Goal: Information Seeking & Learning: Learn about a topic

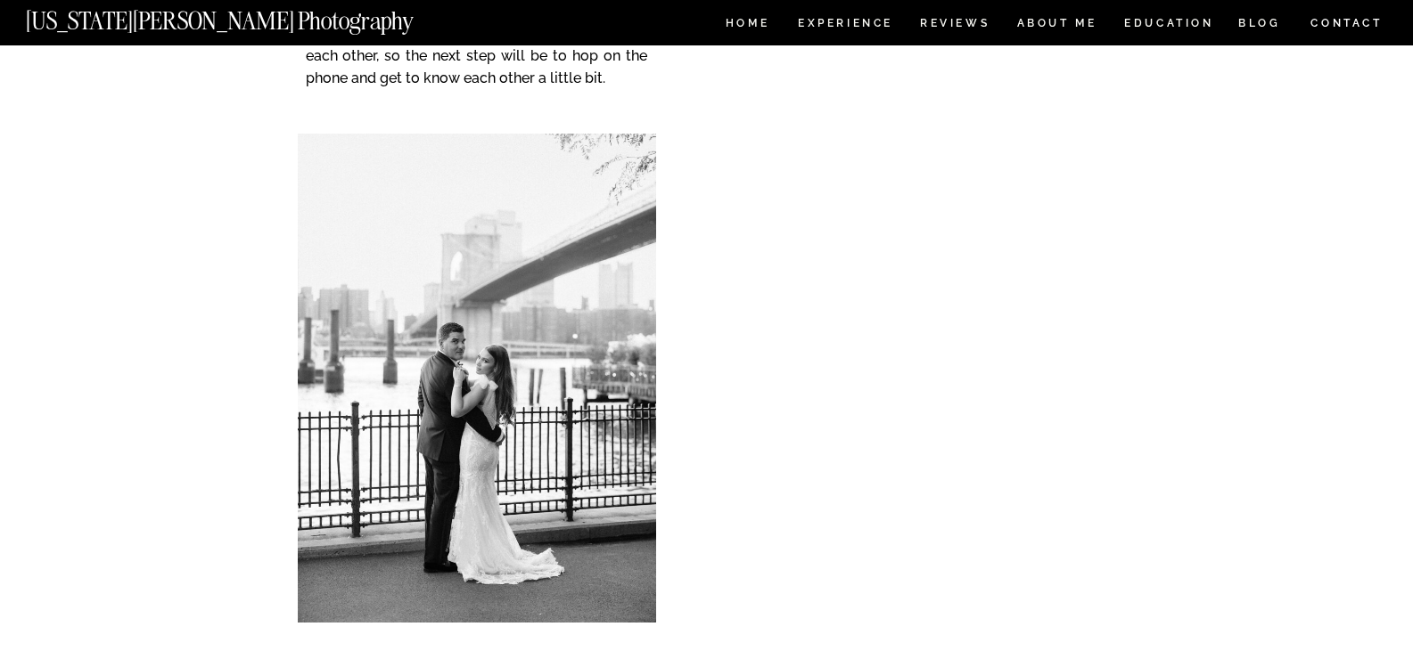
scroll to position [13368, 0]
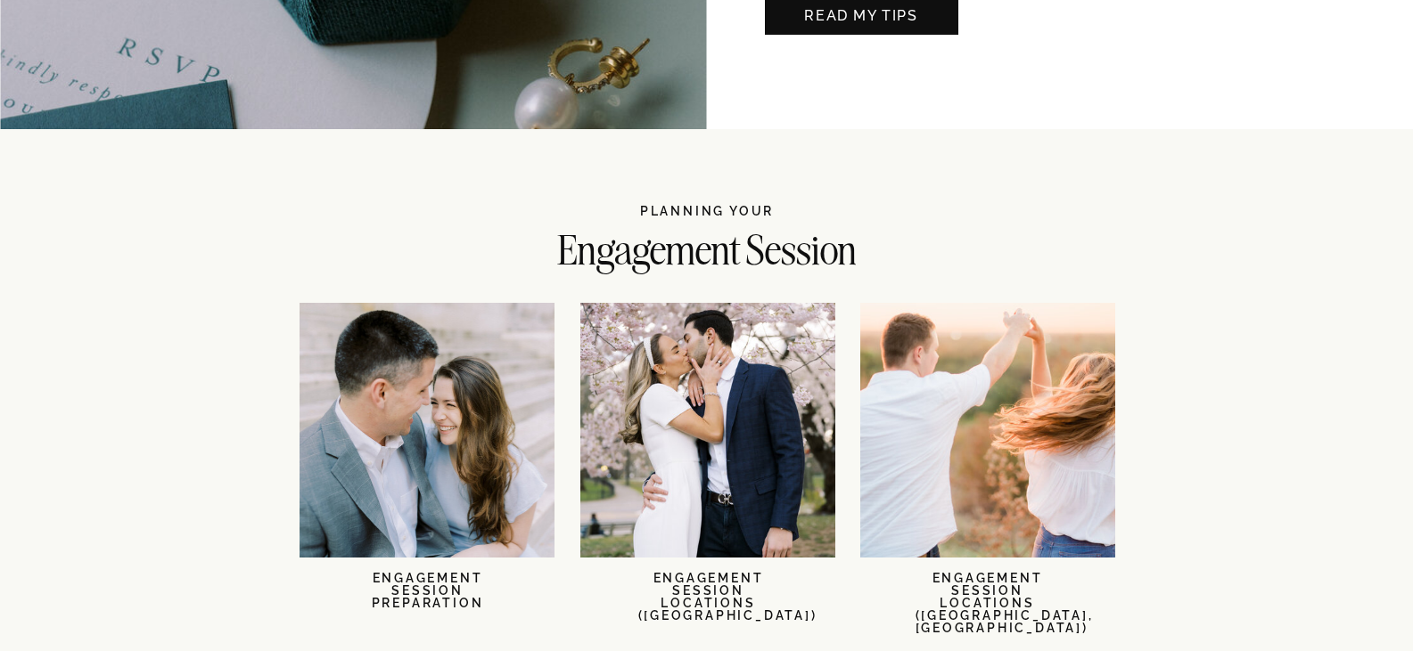
scroll to position [2139, 0]
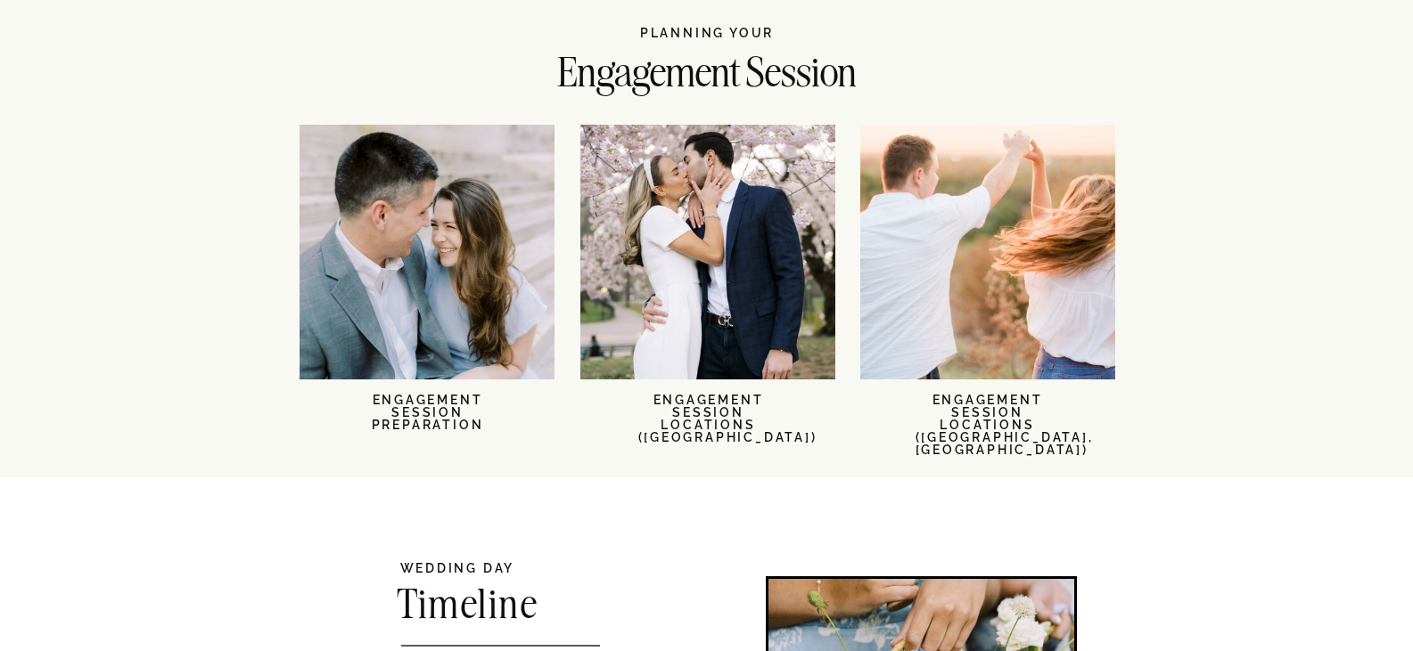
click at [720, 395] on nav "ENGAGEMENT SESSION LOCATIONS (NYC)" at bounding box center [708, 420] width 141 height 52
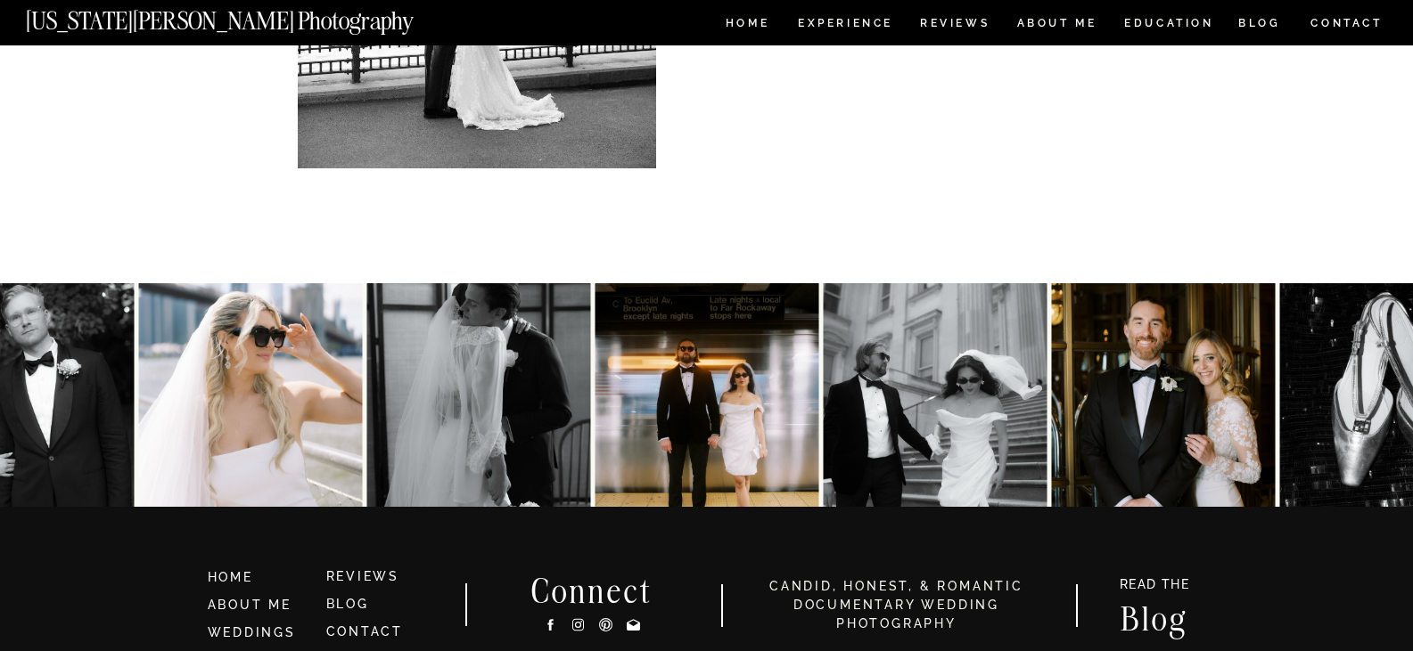
scroll to position [22722, 0]
